Goal: Task Accomplishment & Management: Manage account settings

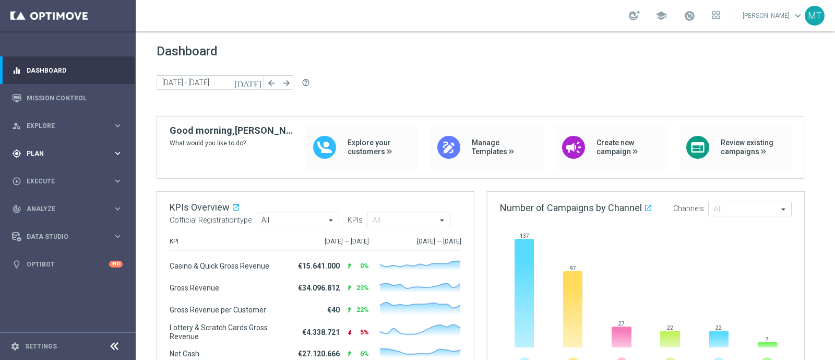
click at [80, 149] on div "gps_fixed Plan" at bounding box center [62, 153] width 101 height 9
click at [55, 176] on link "Target Groups" at bounding box center [67, 175] width 81 height 8
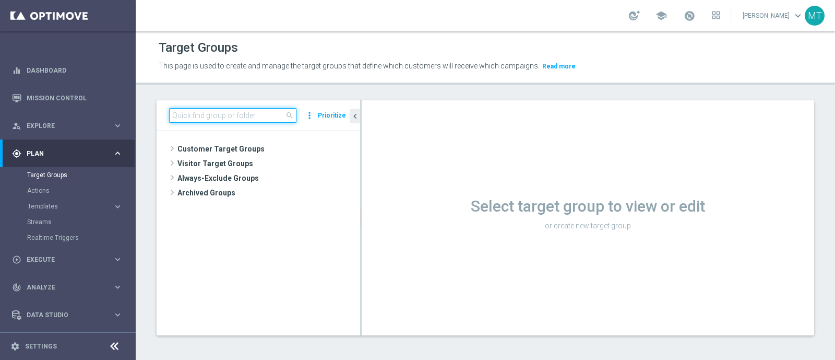
click at [191, 121] on input at bounding box center [232, 115] width 127 height 15
paste input "Multi Talent ggr nb lm > 0 1st NO Casino & GeV lm saldo"
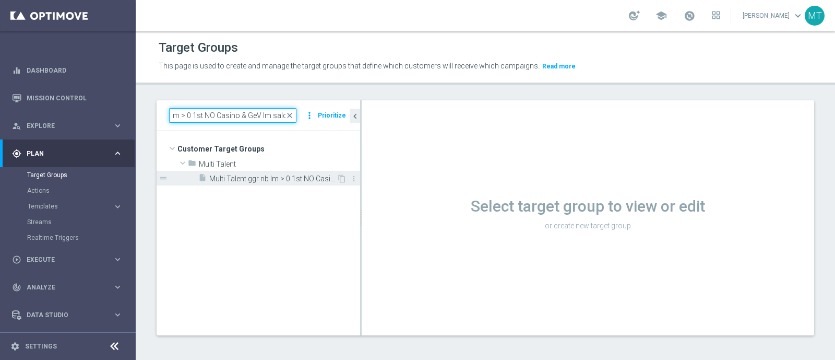
type input "Multi Talent ggr nb lm > 0 1st NO Casino & GeV lm saldo"
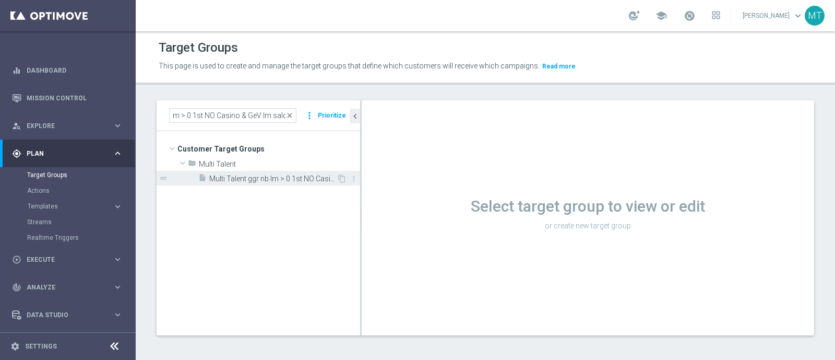
click at [230, 176] on span "Multi Talent ggr nb lm > 0 1st NO Casino & GeV lm saldo" at bounding box center [272, 178] width 127 height 9
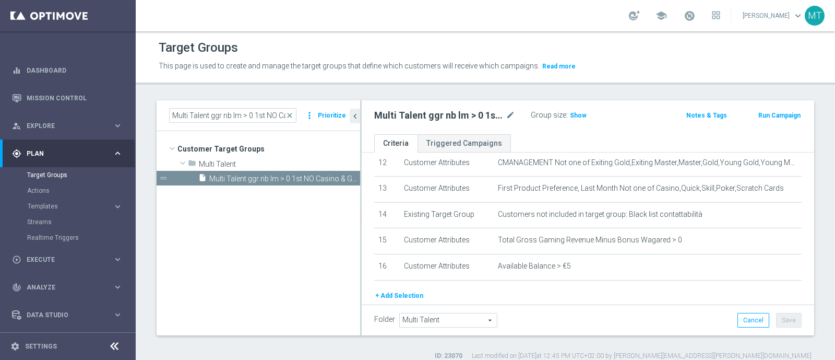
scroll to position [352, 0]
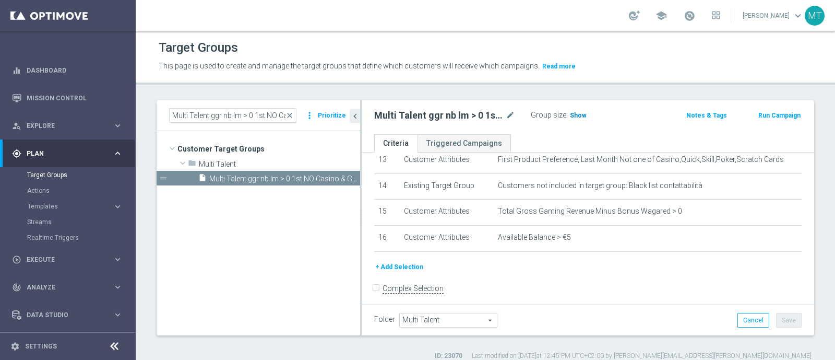
click at [572, 110] on h3 "Show" at bounding box center [578, 115] width 19 height 11
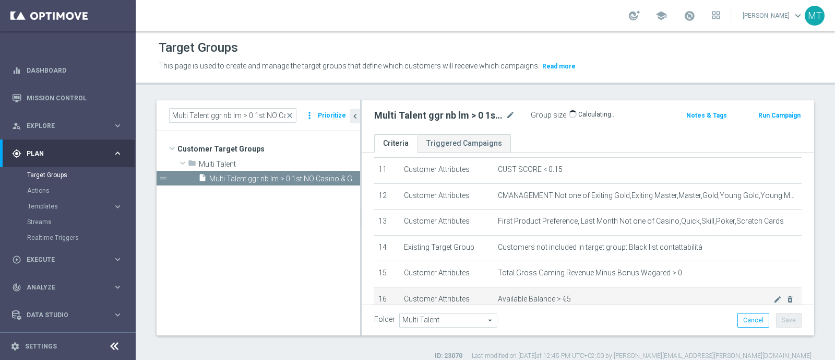
scroll to position [290, 0]
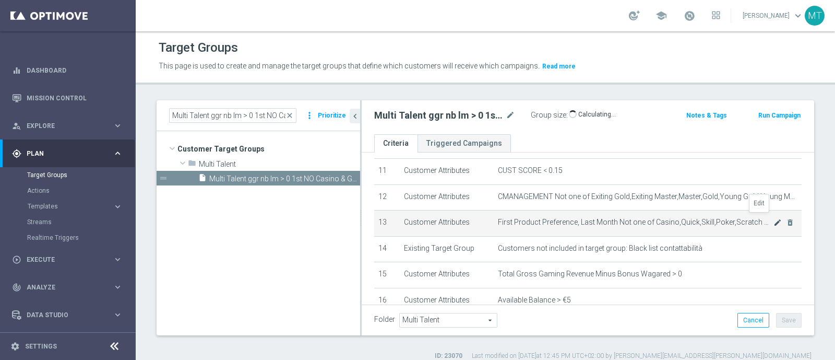
click at [774, 219] on icon "mode_edit" at bounding box center [778, 222] width 8 height 8
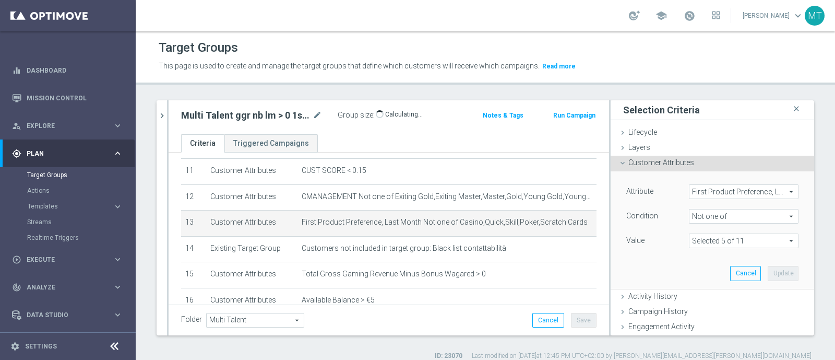
click at [713, 246] on span at bounding box center [744, 241] width 109 height 14
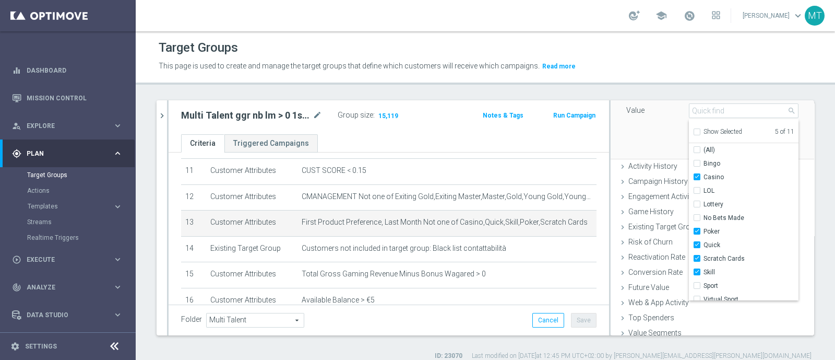
scroll to position [6, 0]
click at [634, 125] on div "Attribute First Product Preference, Last Month First Product Preference, Last M…" at bounding box center [713, 99] width 188 height 117
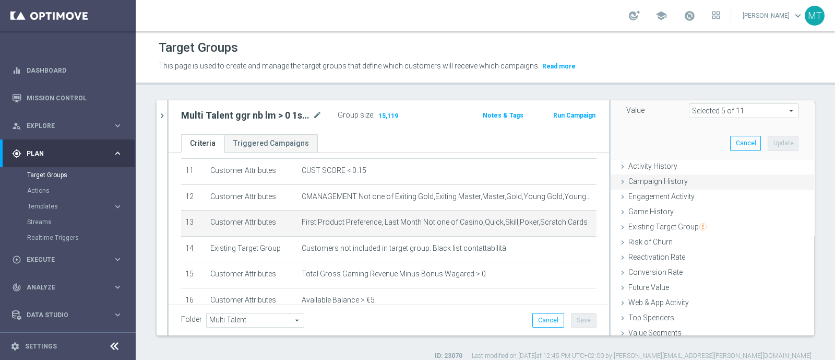
scroll to position [0, 0]
